Goal: Check status

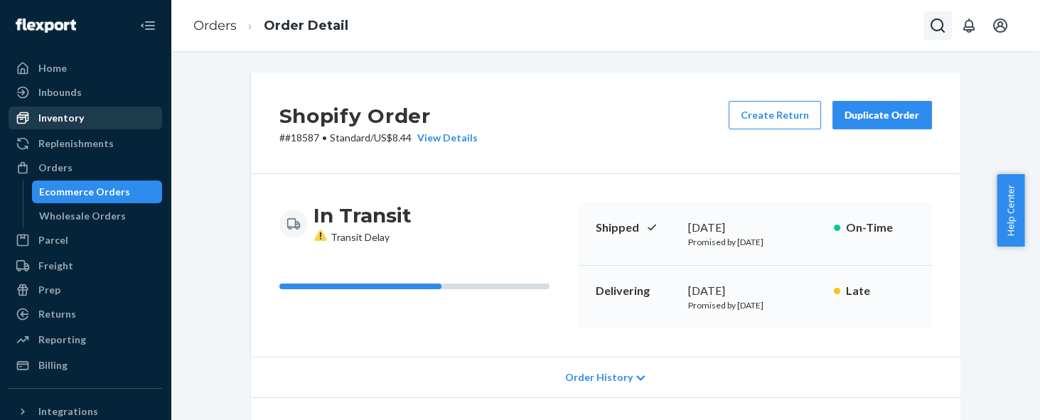
click at [62, 127] on div "Inventory" at bounding box center [85, 118] width 151 height 20
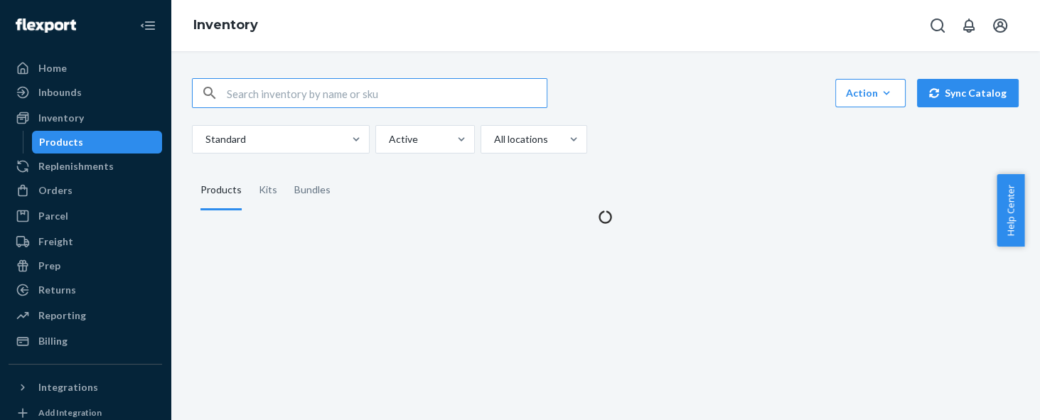
click at [361, 100] on input "text" at bounding box center [387, 93] width 320 height 28
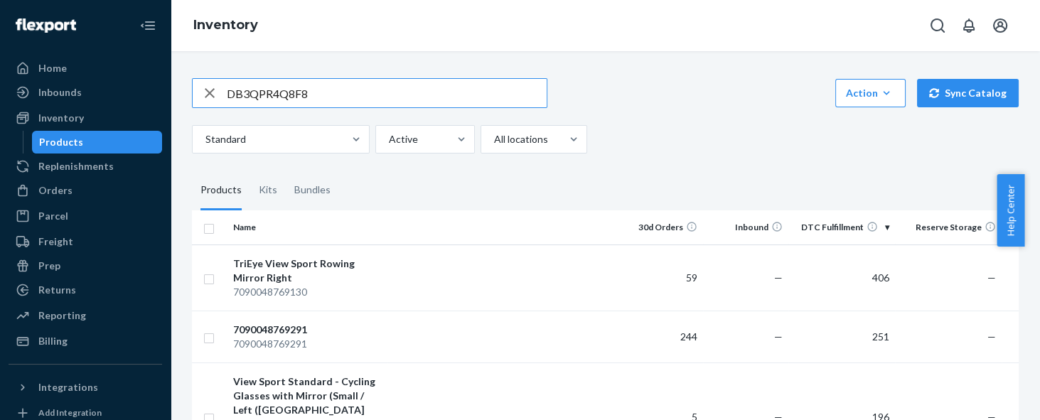
type input "DB3QPR4Q8F8"
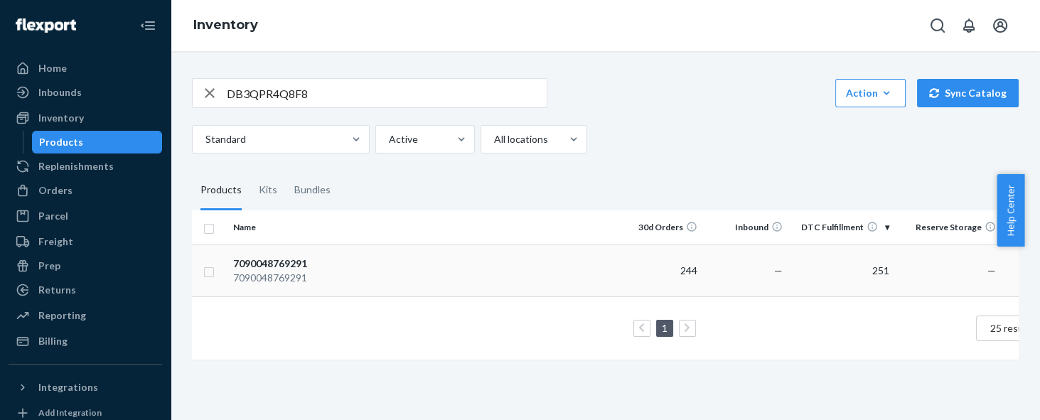
click at [288, 274] on div "7090048769291" at bounding box center [307, 278] width 149 height 14
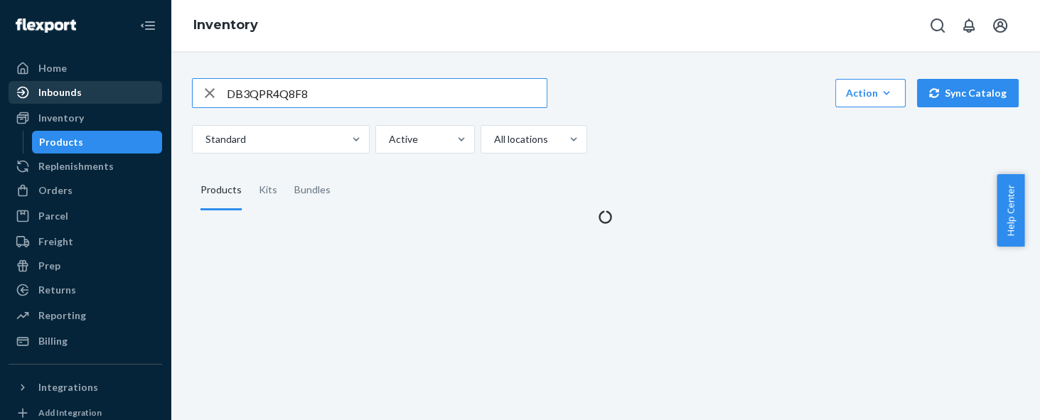
drag, startPoint x: 189, startPoint y: 93, endPoint x: 108, endPoint y: 98, distance: 81.2
click at [107, 97] on div "Home Inbounds Shipping Plans Problems Inventory Products Replenishments Orders …" at bounding box center [520, 210] width 1040 height 420
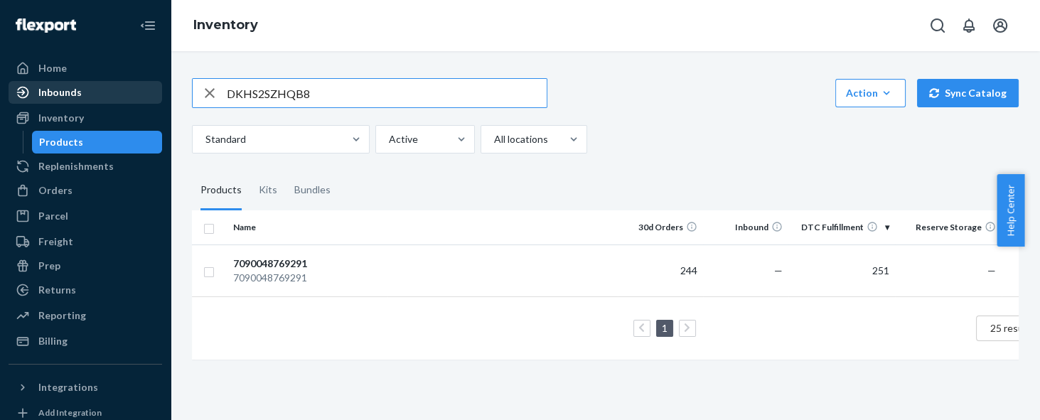
type input "DKHS2SZHQB8"
